Goal: Task Accomplishment & Management: Use online tool/utility

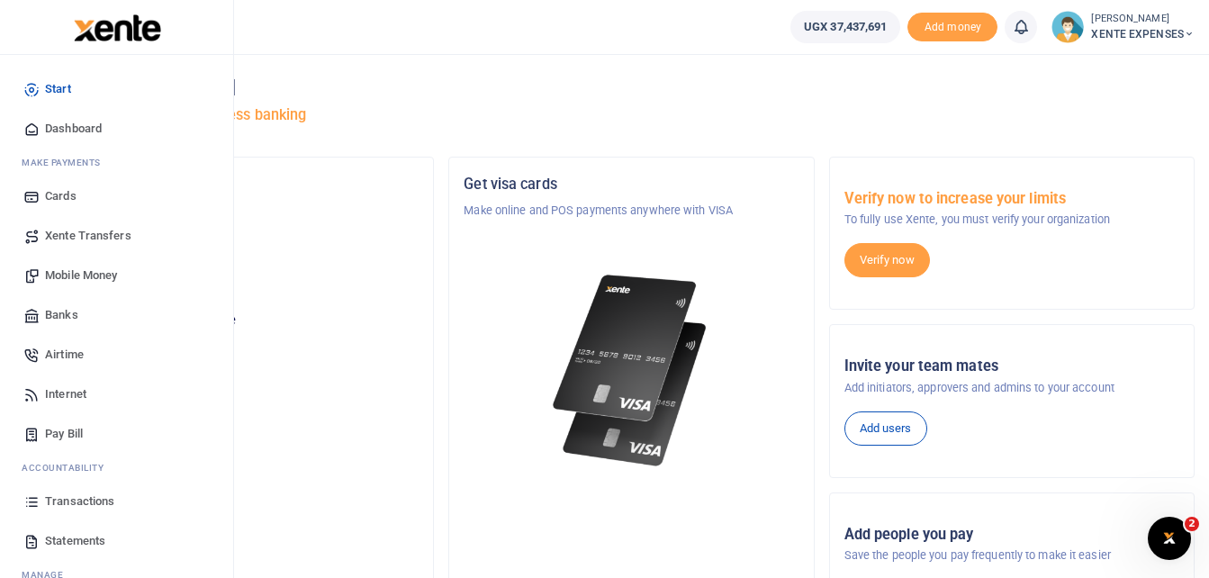
click at [92, 499] on span "Transactions" at bounding box center [79, 502] width 69 height 18
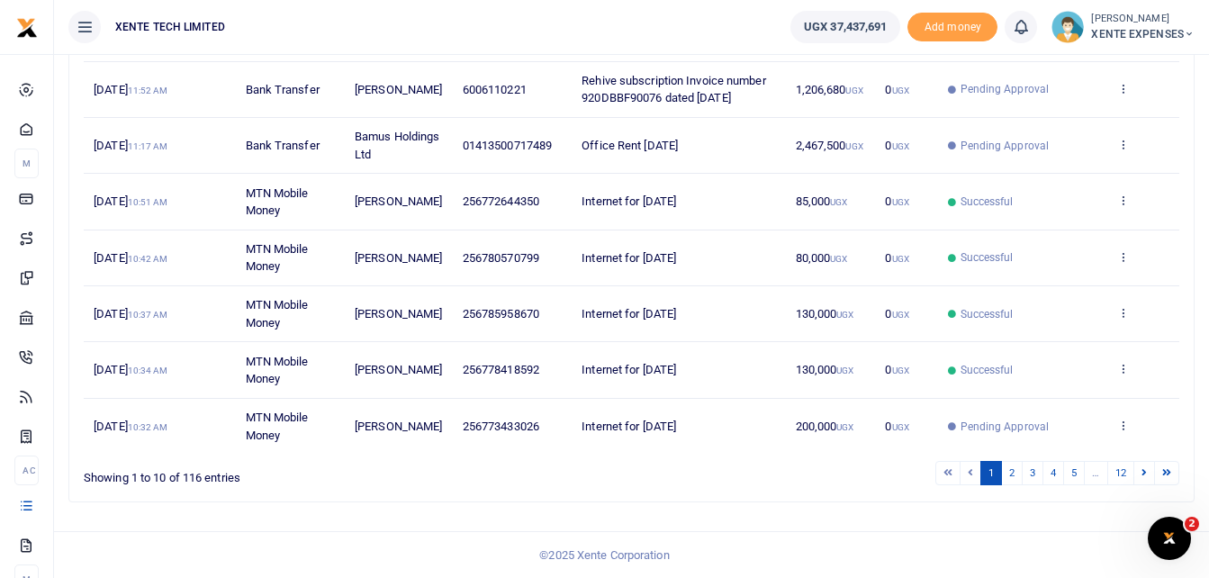
scroll to position [443, 0]
click at [1010, 478] on link "2" at bounding box center [1012, 473] width 22 height 24
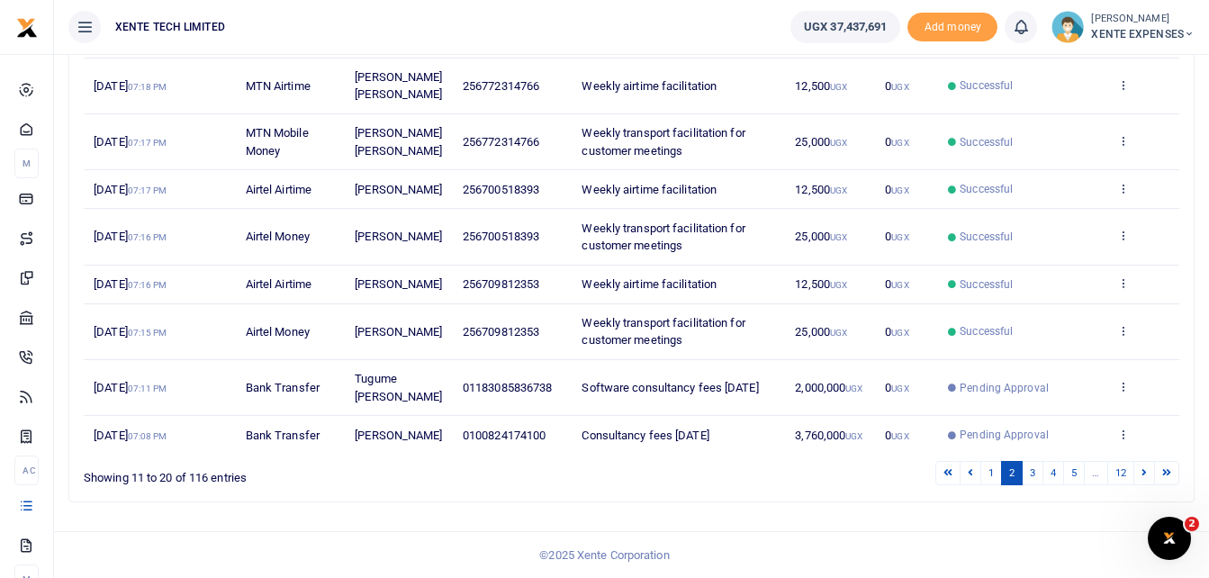
scroll to position [450, 0]
click at [1028, 485] on link "3" at bounding box center [1033, 473] width 22 height 24
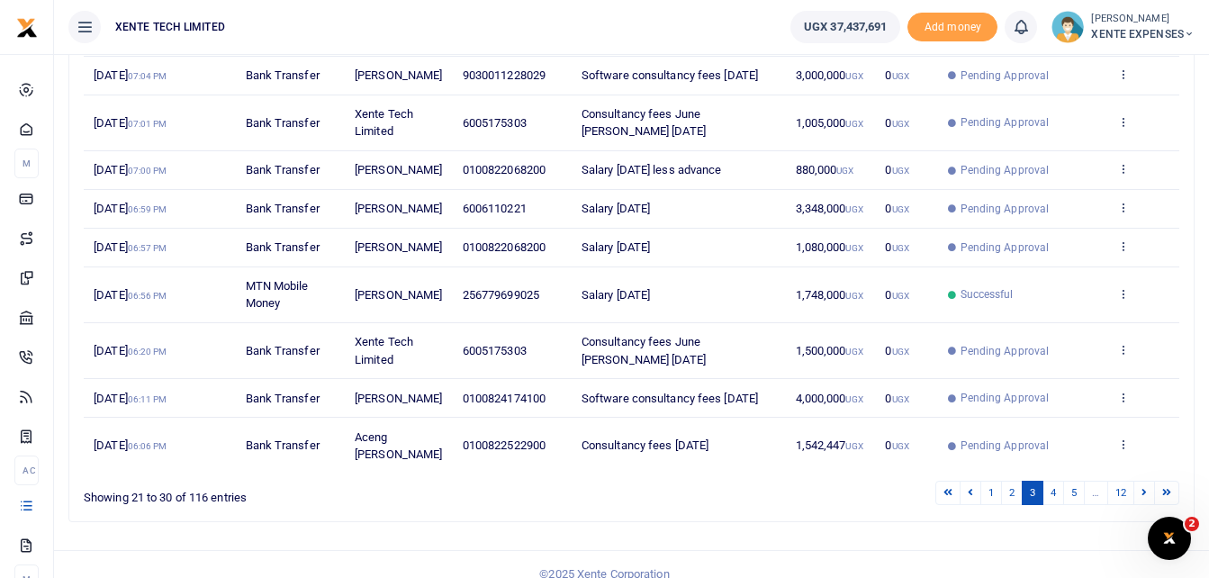
scroll to position [426, 0]
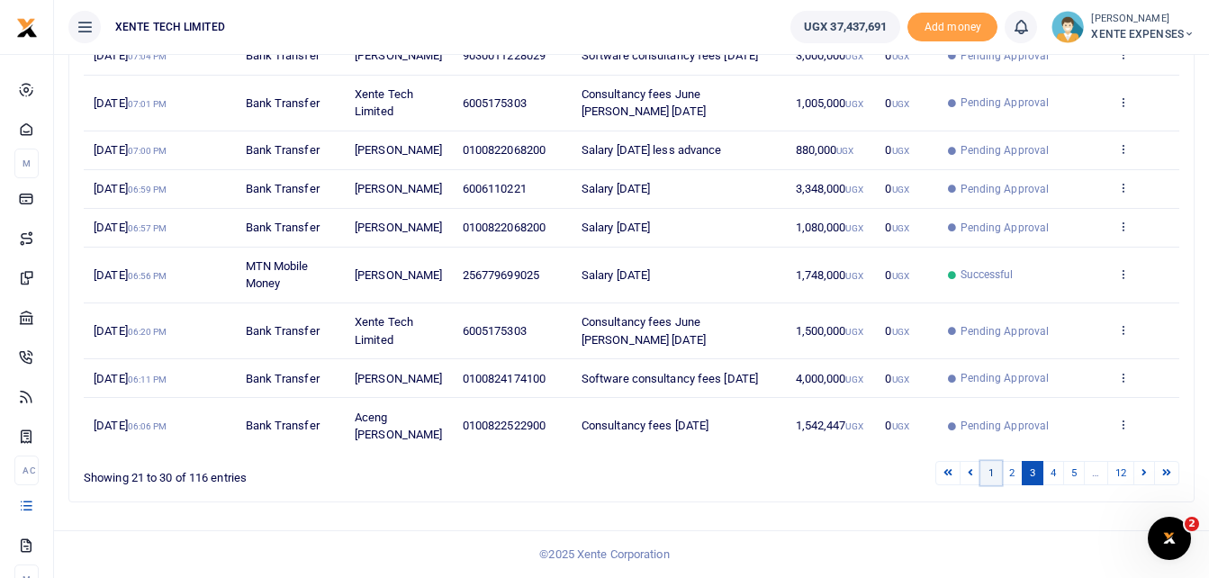
click at [989, 471] on link "1" at bounding box center [992, 473] width 22 height 24
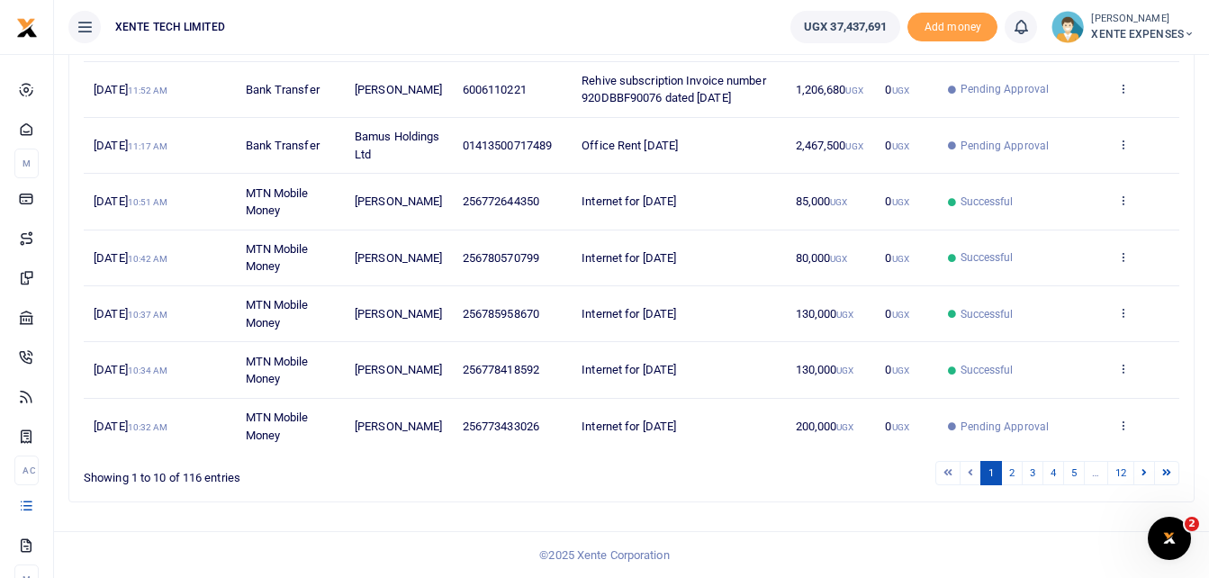
scroll to position [443, 0]
click at [1008, 475] on link "2" at bounding box center [1012, 473] width 22 height 24
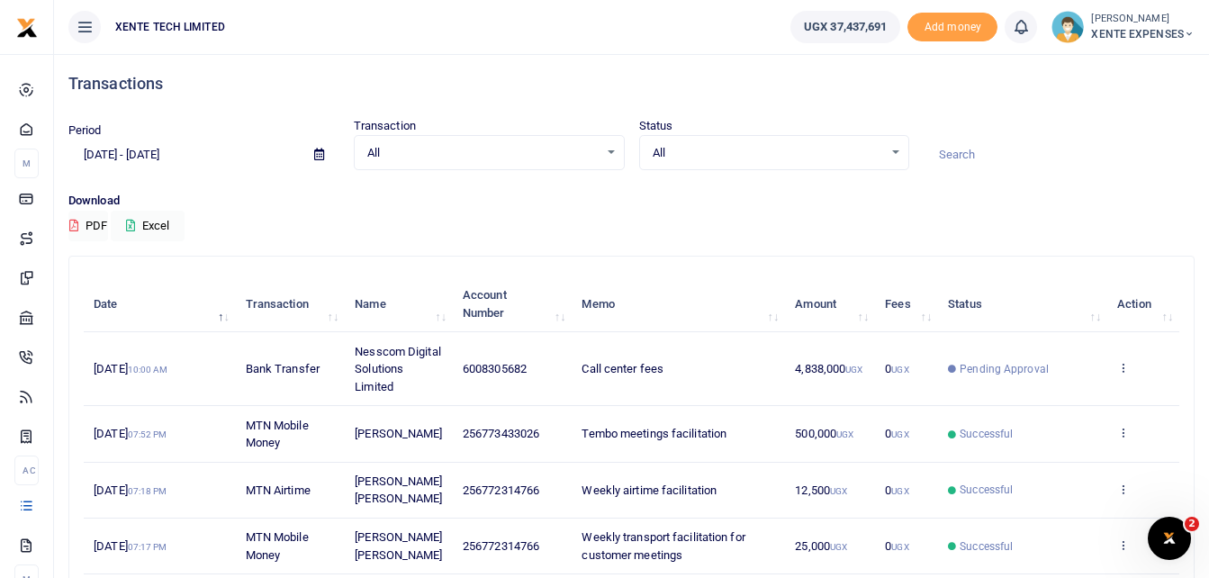
scroll to position [0, 0]
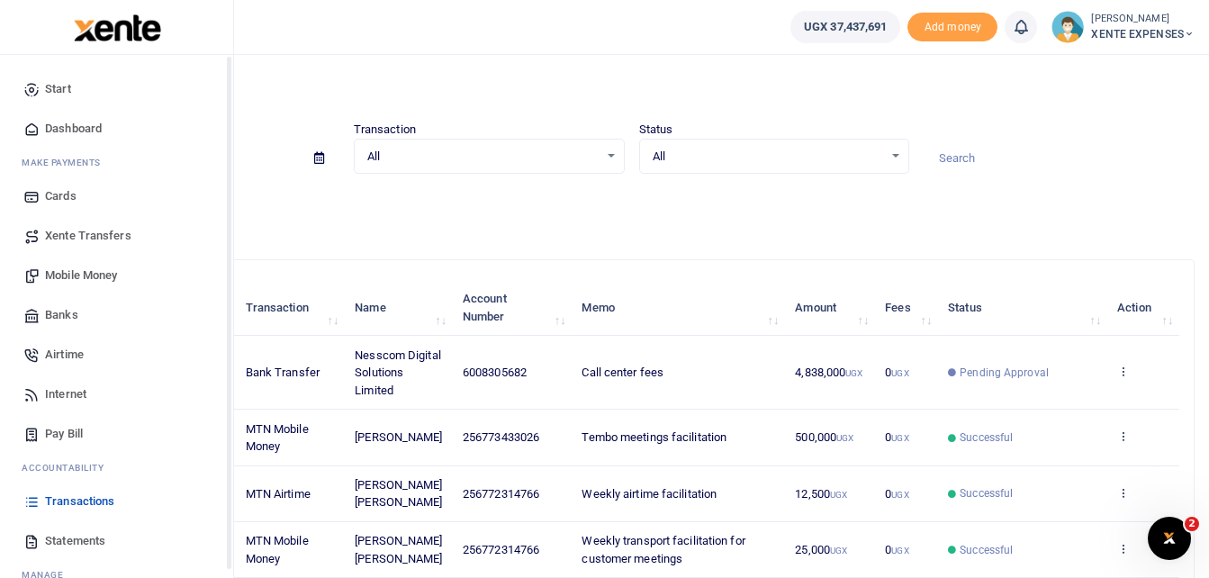
click at [71, 506] on span "Transactions" at bounding box center [79, 502] width 69 height 18
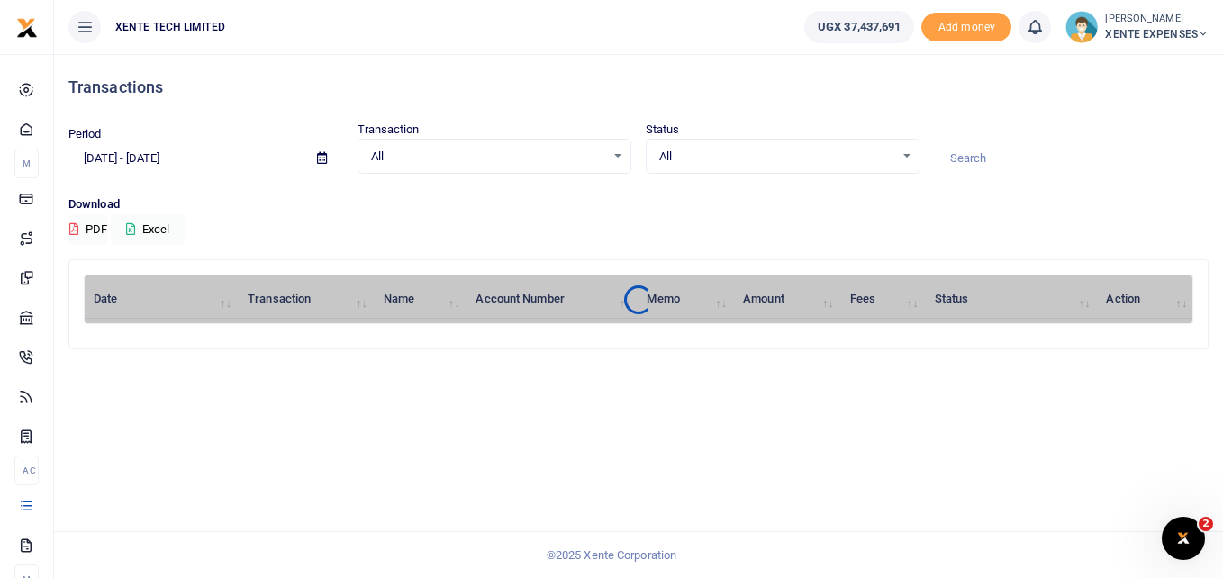
click at [967, 144] on input at bounding box center [1072, 158] width 275 height 31
type input "[PERSON_NAME]"
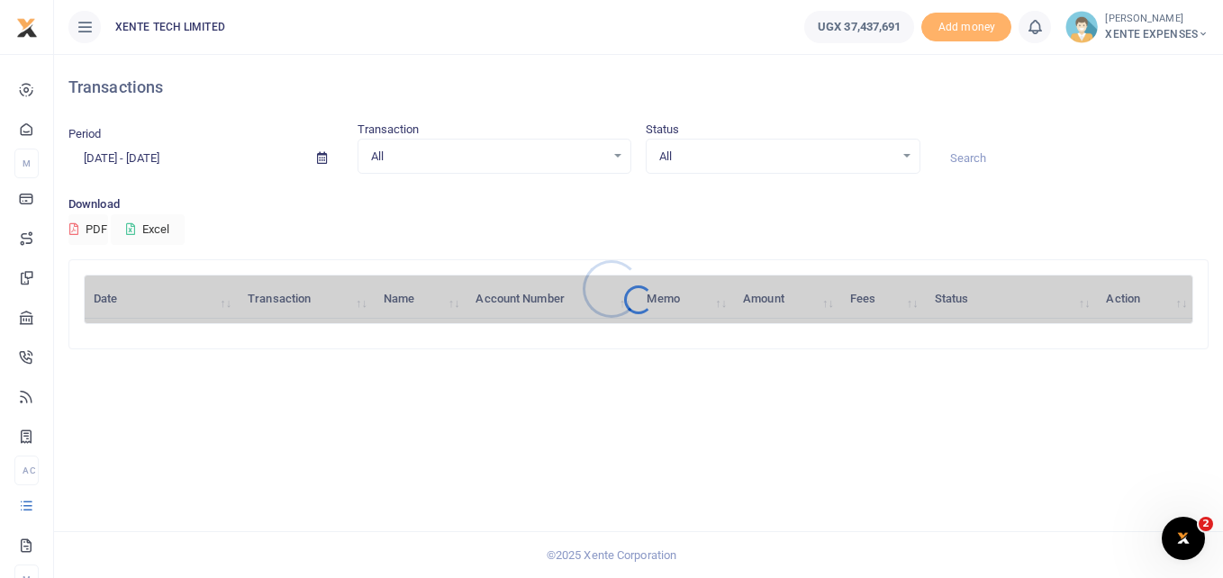
click at [997, 151] on div at bounding box center [611, 289] width 1223 height 578
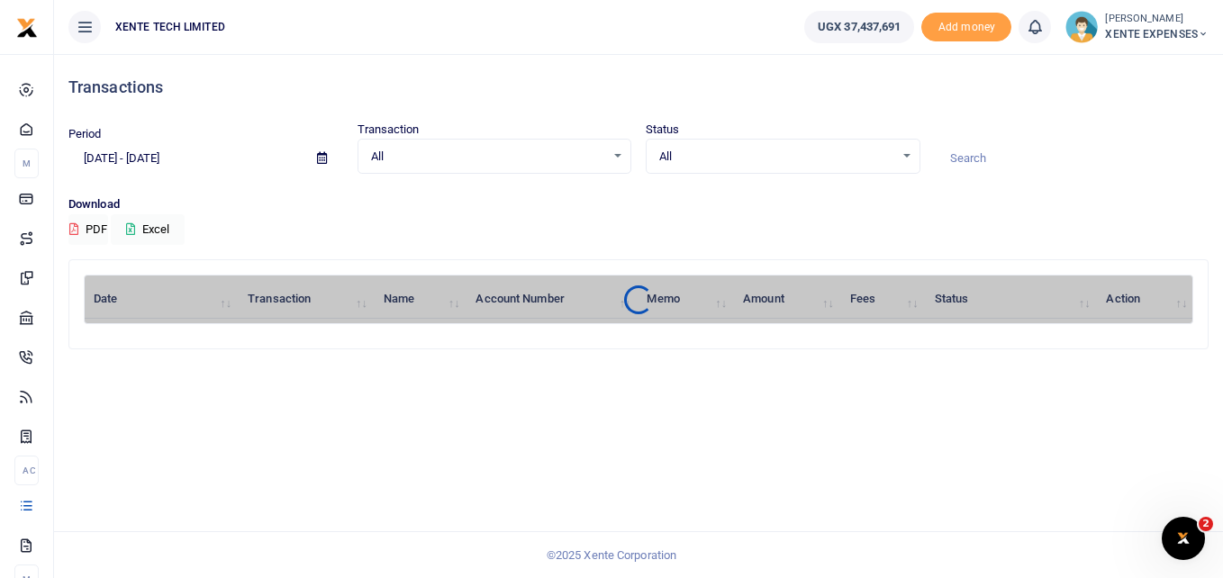
click at [996, 161] on input at bounding box center [1072, 158] width 275 height 31
type input "[PERSON_NAME]"
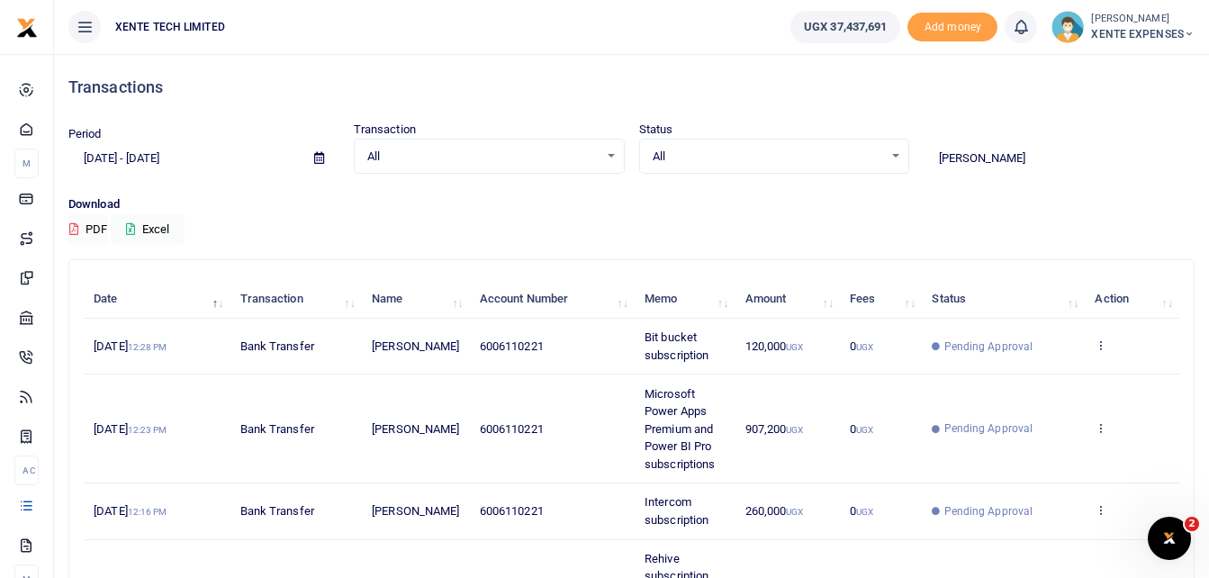
click at [996, 161] on input "[PERSON_NAME]" at bounding box center [1059, 158] width 271 height 31
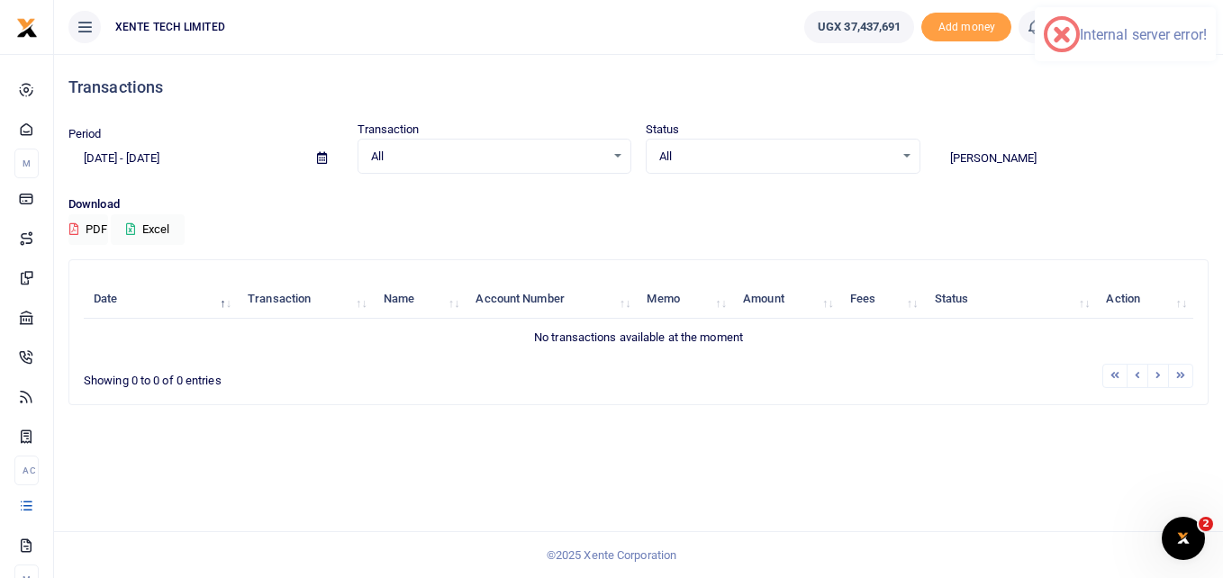
click at [321, 155] on icon at bounding box center [322, 158] width 10 height 12
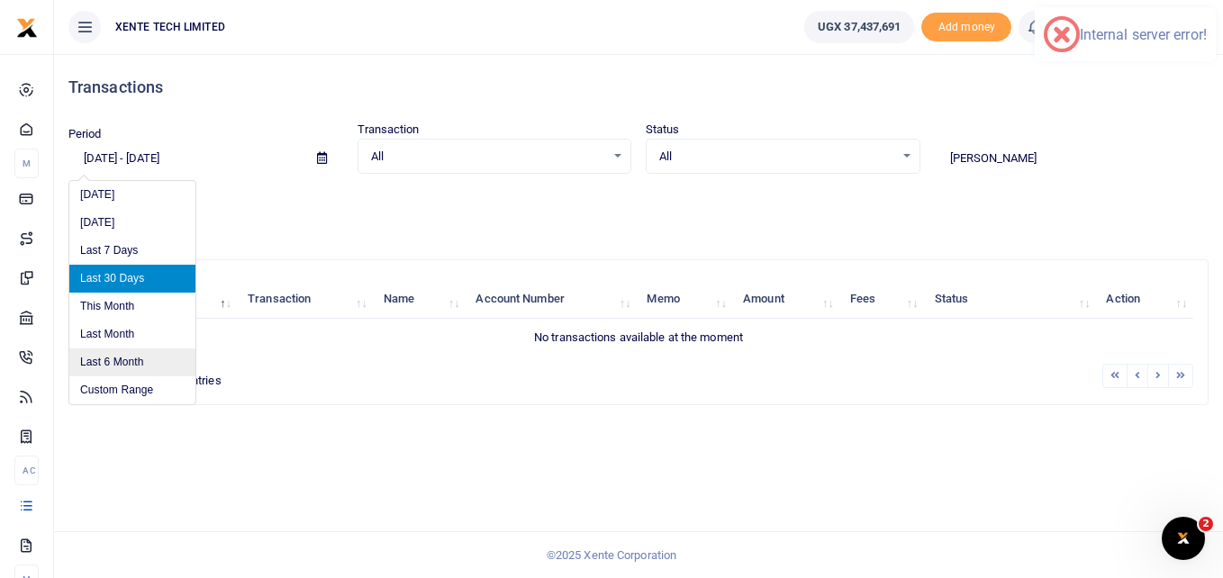
click at [115, 359] on li "Last 6 Month" at bounding box center [132, 362] width 126 height 28
type input "03/03/2025 - 09/03/2025"
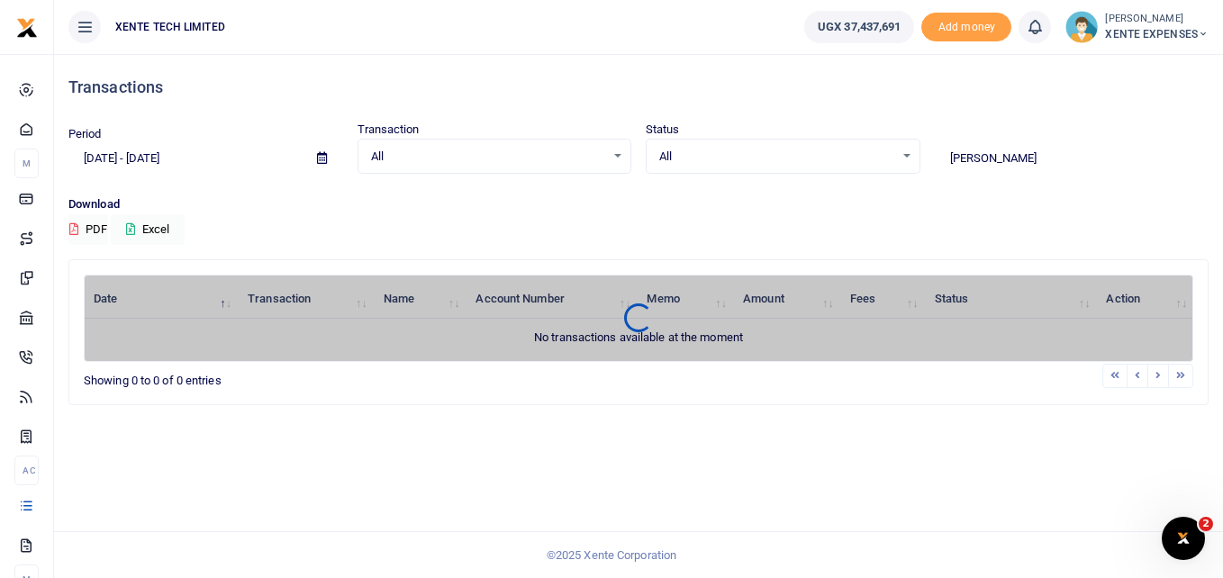
drag, startPoint x: 1007, startPoint y: 159, endPoint x: 913, endPoint y: 170, distance: 94.3
click at [913, 170] on div "Period 03/03/2025 - 09/03/2025 Transaction All Select an option... All Airtime …" at bounding box center [638, 147] width 1154 height 53
type input "internet"
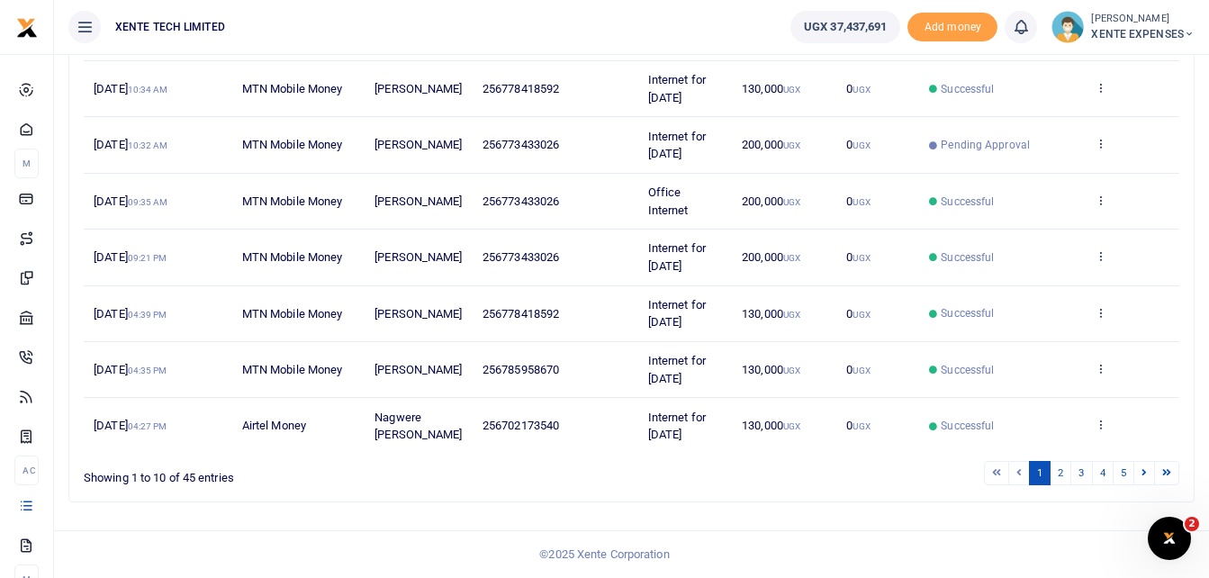
scroll to position [548, 0]
click at [1101, 418] on icon at bounding box center [1101, 424] width 12 height 13
click at [1057, 387] on link "Send again" at bounding box center [1034, 387] width 142 height 25
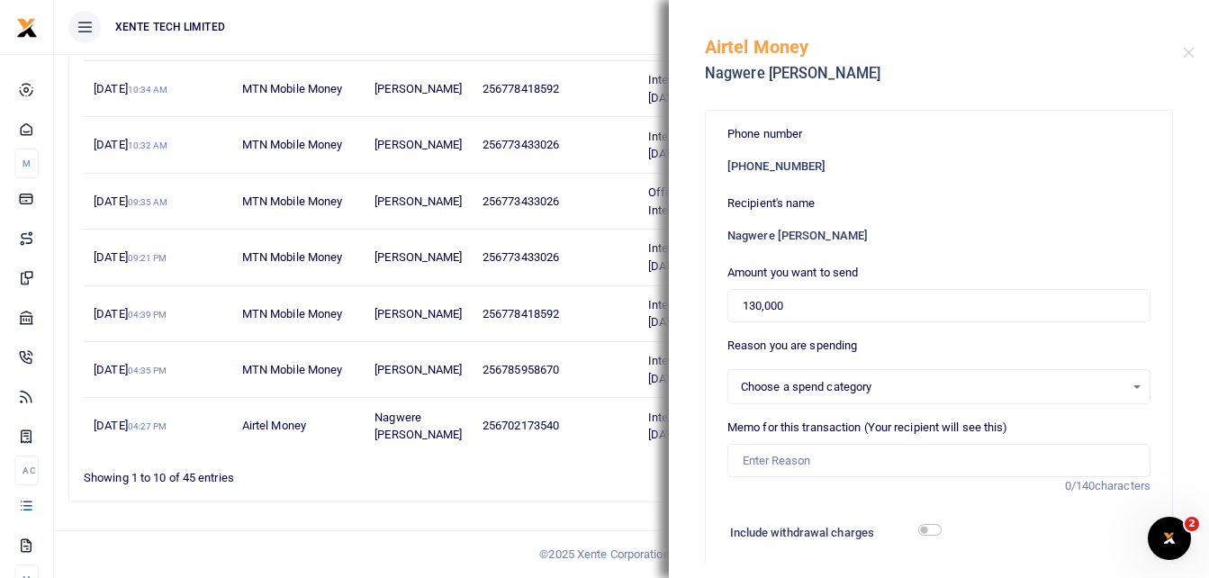
select select "12"
click at [791, 465] on input "Memo for this transaction (Your recipient will see this)" at bounding box center [939, 461] width 423 height 34
type input "Internet for [DATE]"
click at [743, 304] on input "130,000" at bounding box center [939, 306] width 423 height 34
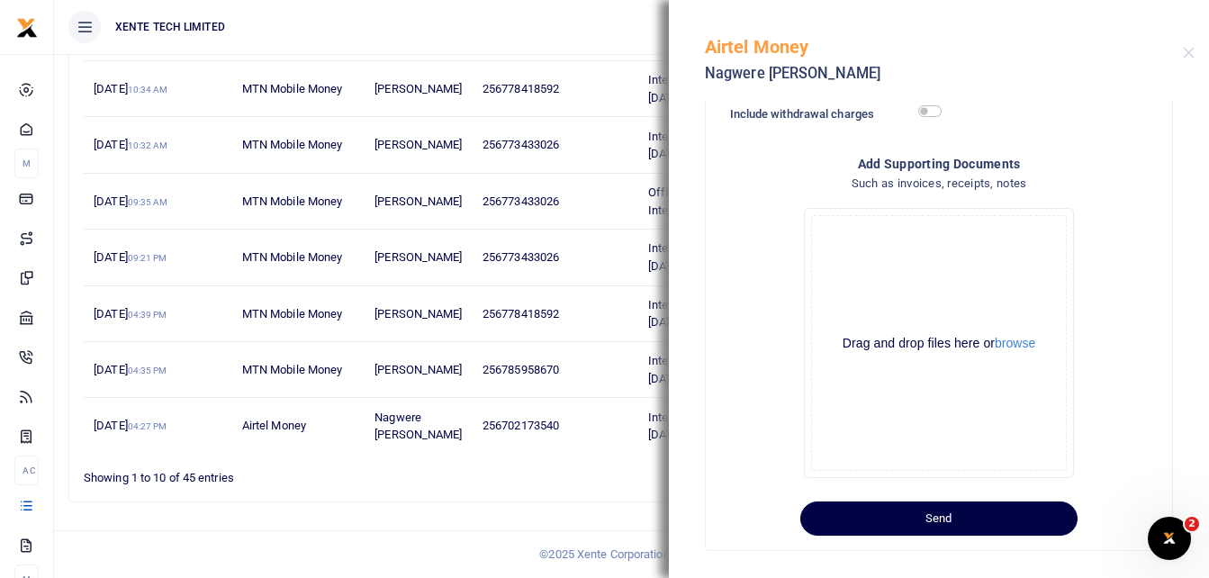
scroll to position [435, 0]
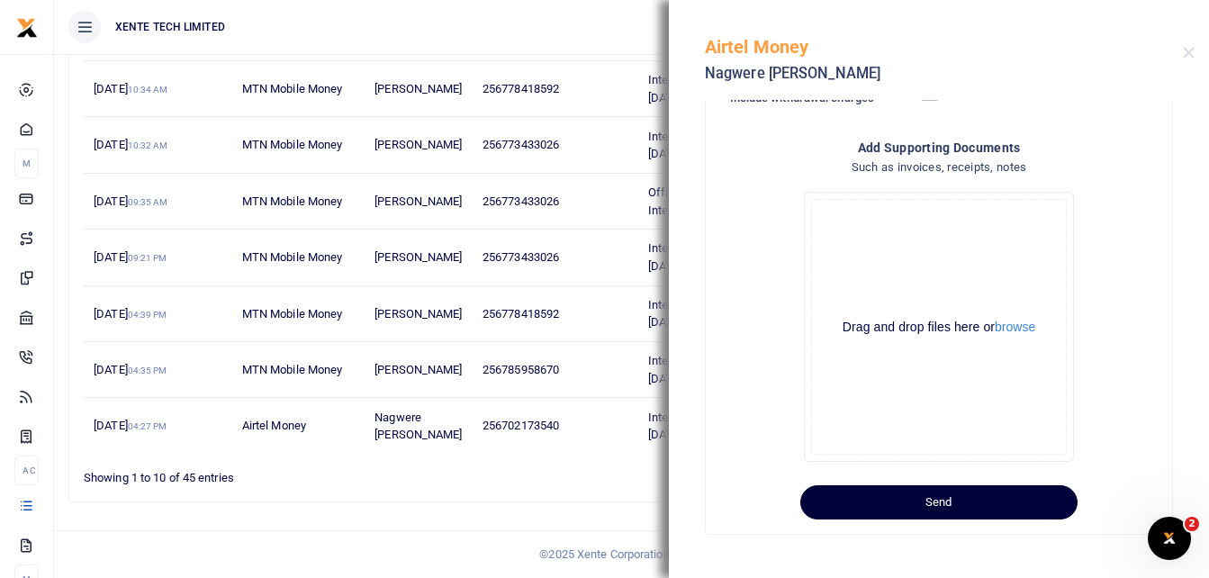
click at [978, 501] on button "Send" at bounding box center [938, 502] width 277 height 34
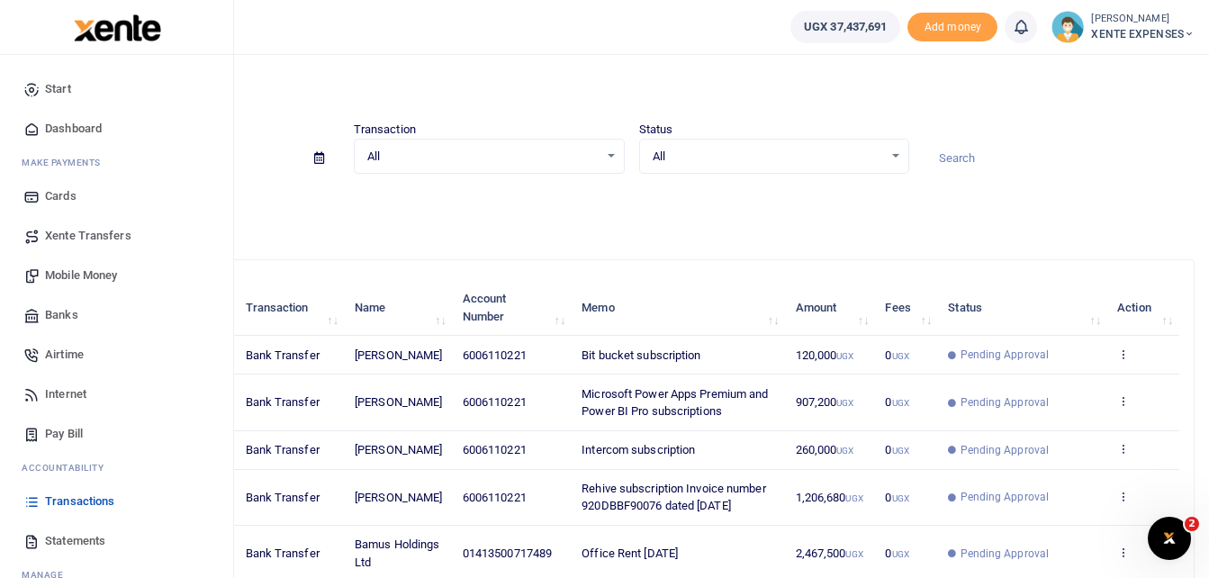
click at [55, 502] on span "Transactions" at bounding box center [79, 502] width 69 height 18
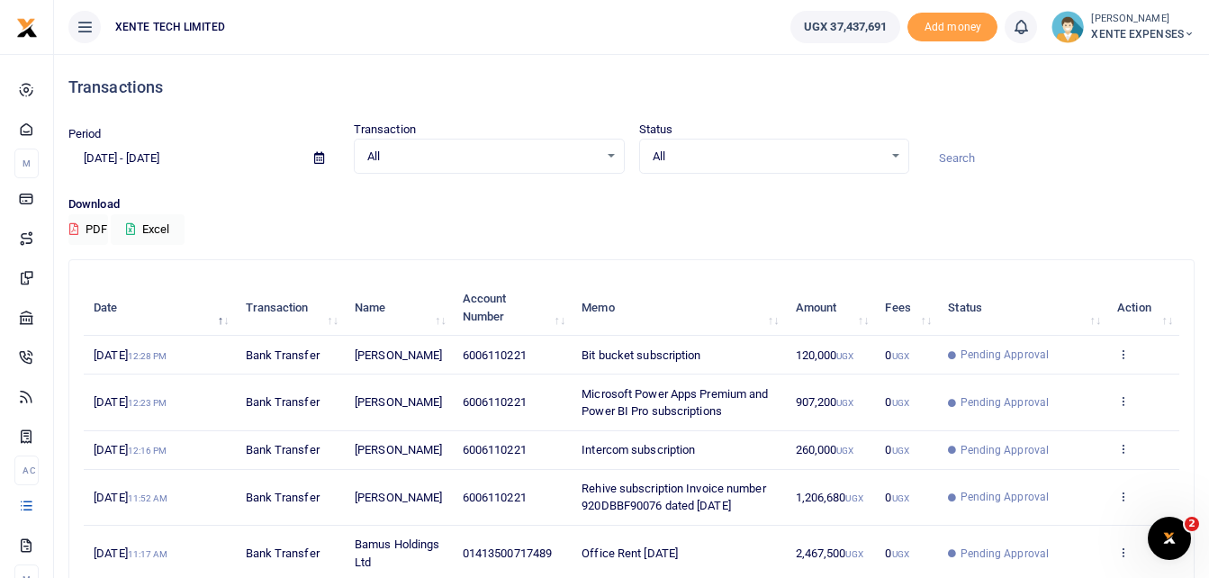
click at [936, 150] on input at bounding box center [1059, 158] width 271 height 31
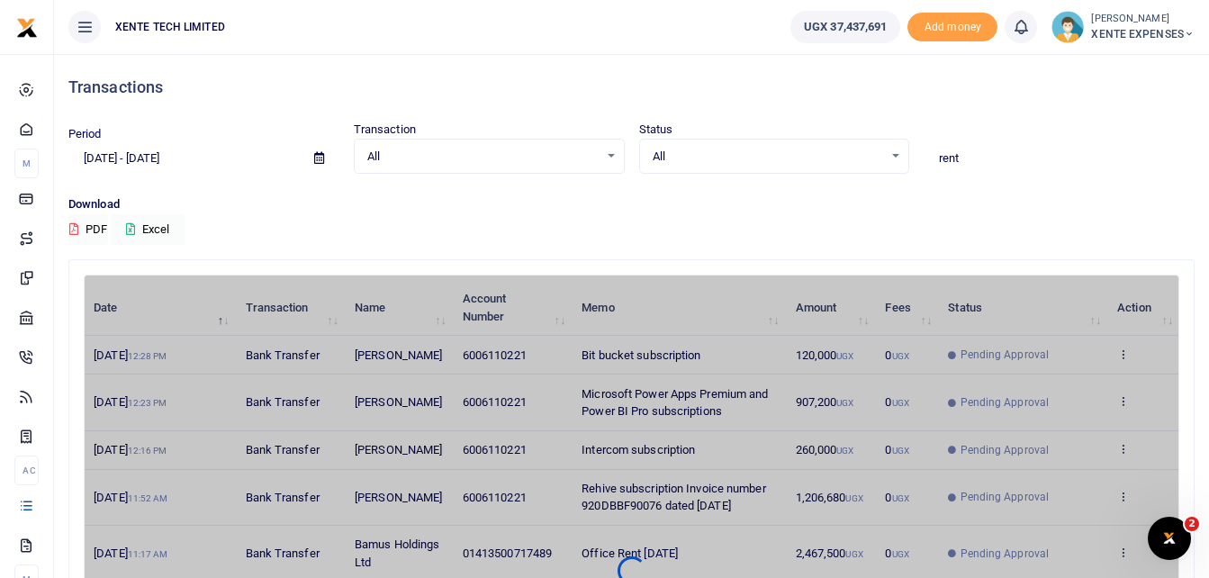
type input "rent"
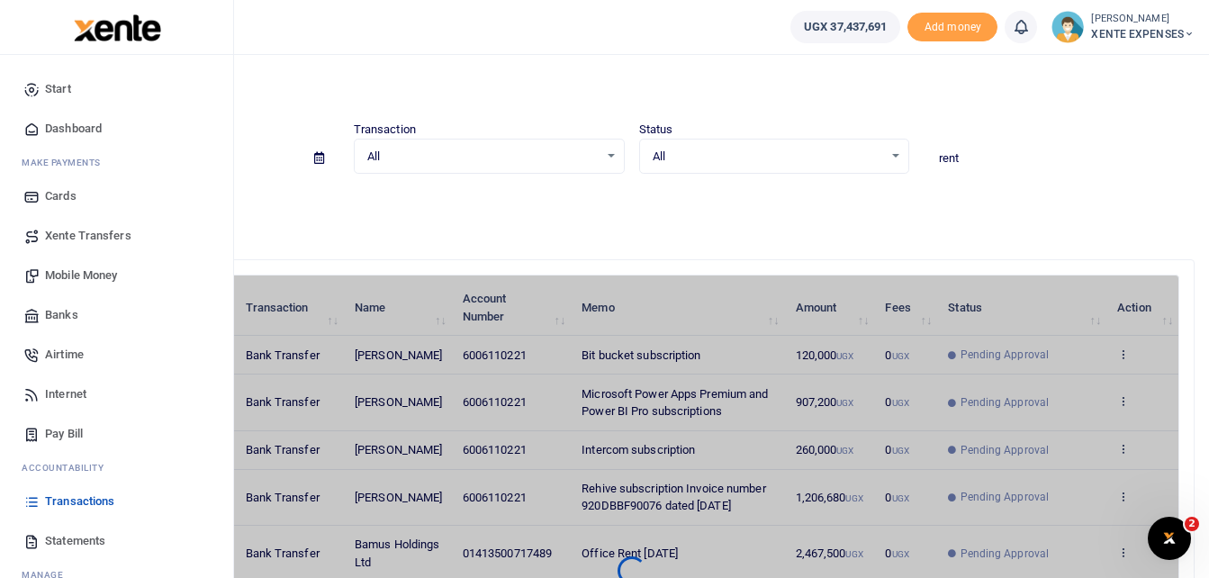
click at [71, 506] on span "Transactions" at bounding box center [79, 502] width 69 height 18
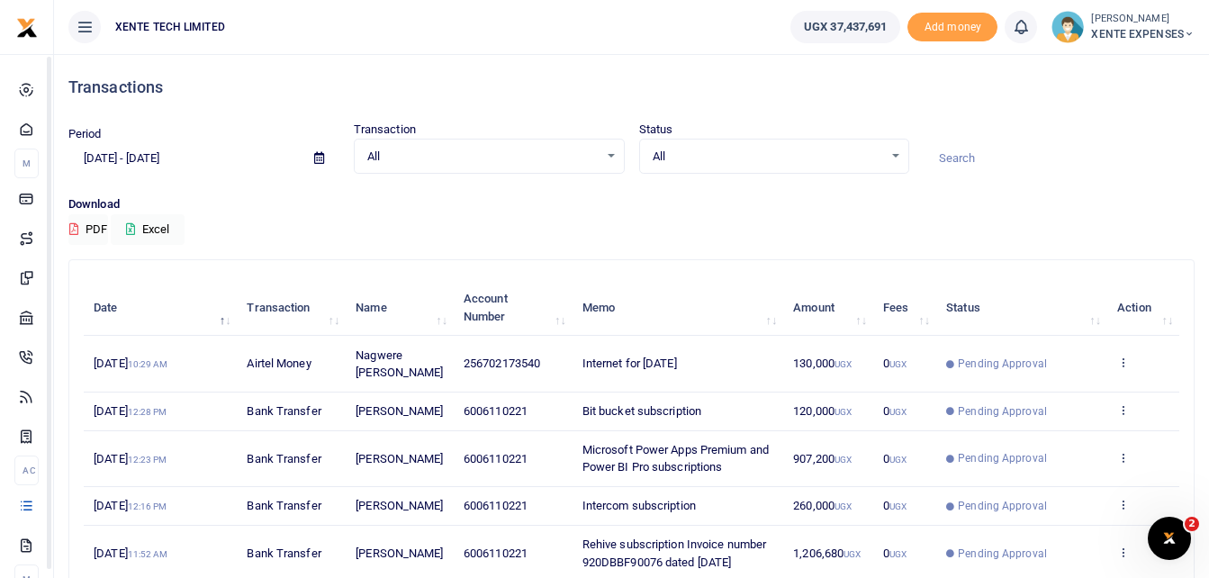
click at [684, 82] on h4 "Transactions" at bounding box center [631, 87] width 1126 height 20
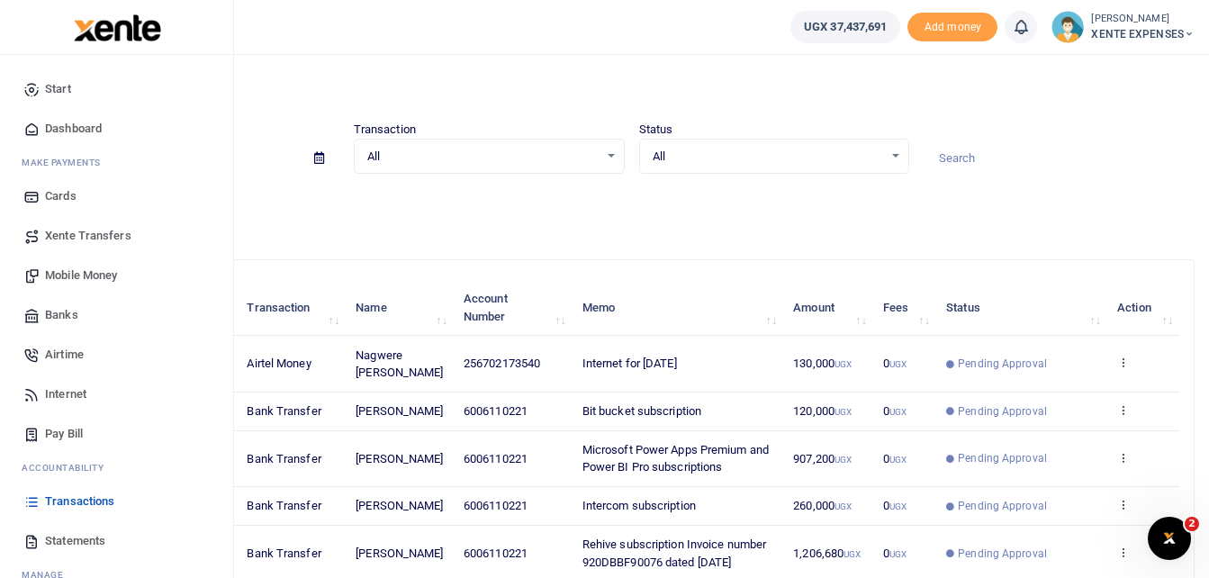
click at [86, 502] on span "Transactions" at bounding box center [79, 502] width 69 height 18
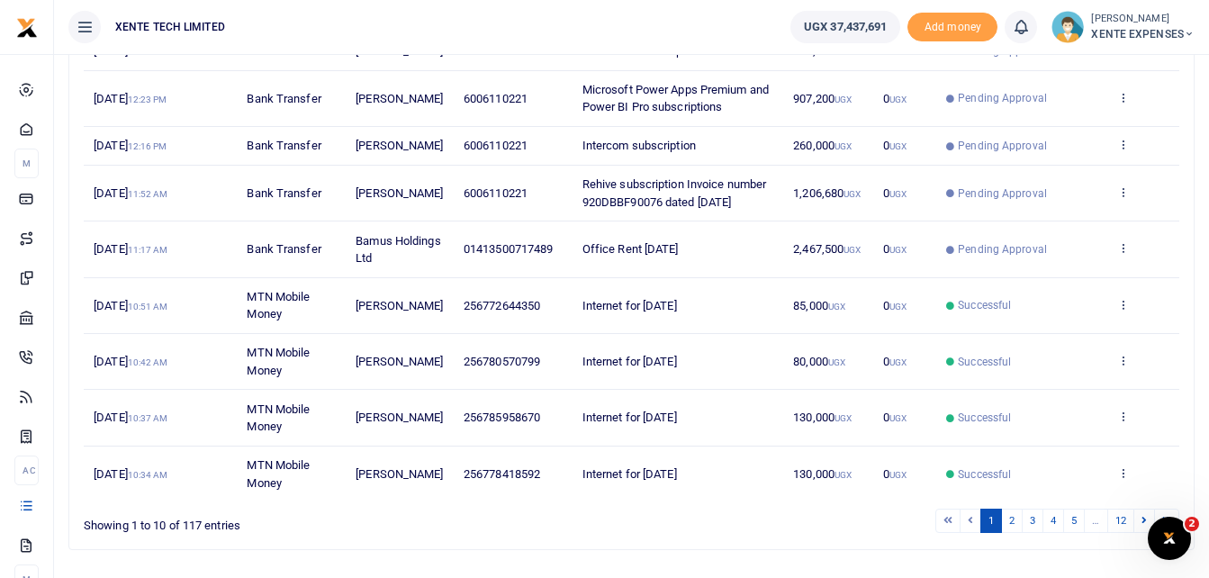
scroll to position [450, 0]
